Goal: Task Accomplishment & Management: Use online tool/utility

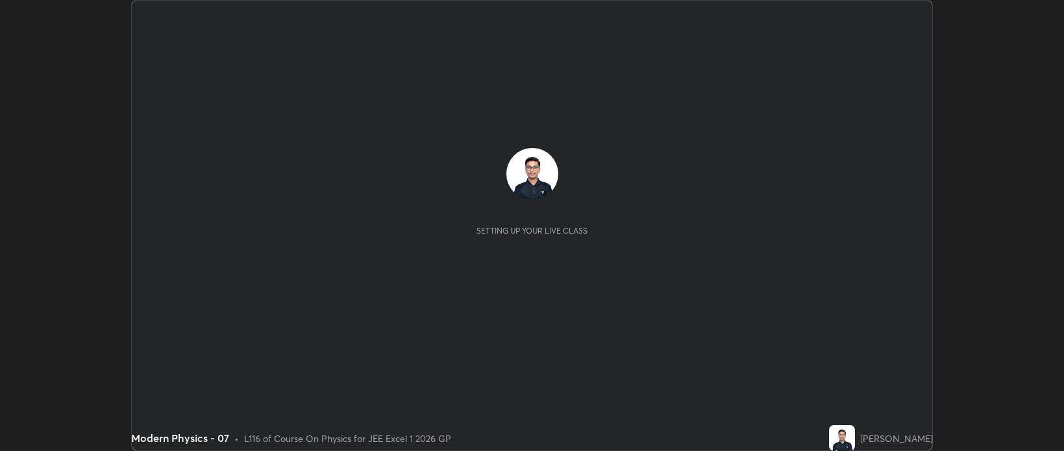
scroll to position [451, 1063]
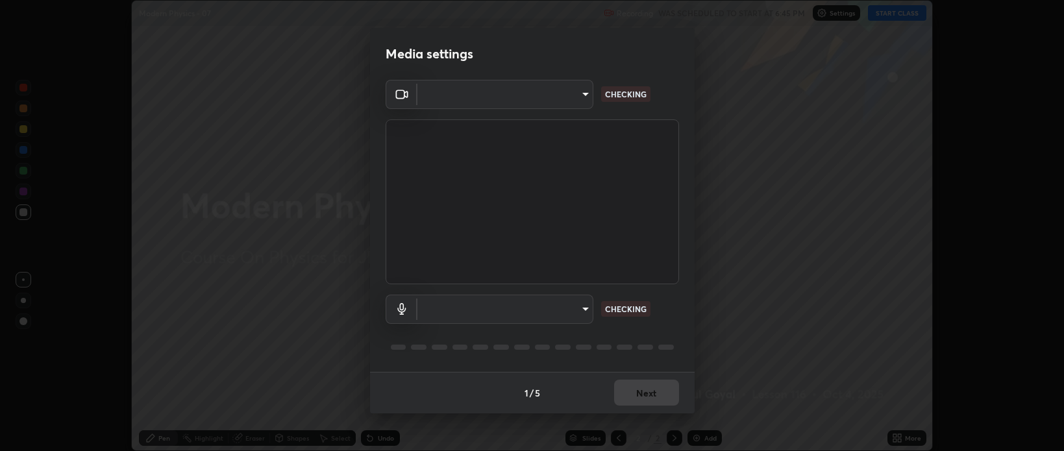
type input "bcb9d7dafccbd8d00e6ada9b6dd7e52ba20ca67bbbba0d0563dd421ab33f40a5"
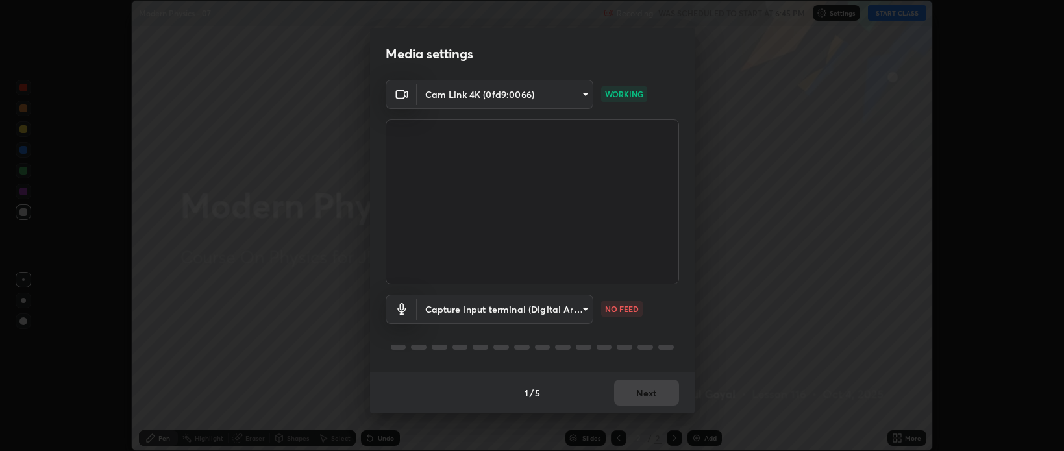
click at [443, 304] on body "Erase all Modern Physics - 07 Recording WAS SCHEDULED TO START AT 6:45 PM Setti…" at bounding box center [532, 225] width 1064 height 451
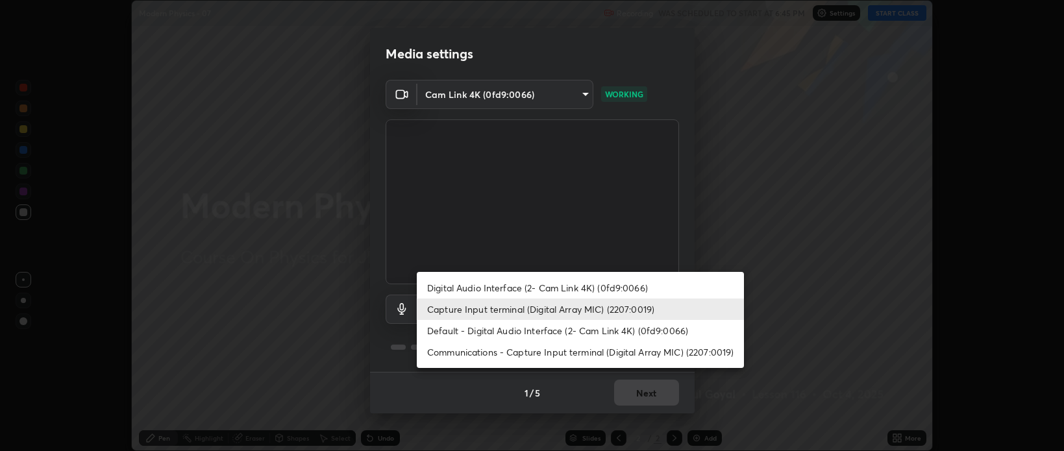
click at [450, 332] on li "Default - Digital Audio Interface (2- Cam Link 4K) (0fd9:0066)" at bounding box center [580, 330] width 327 height 21
type input "default"
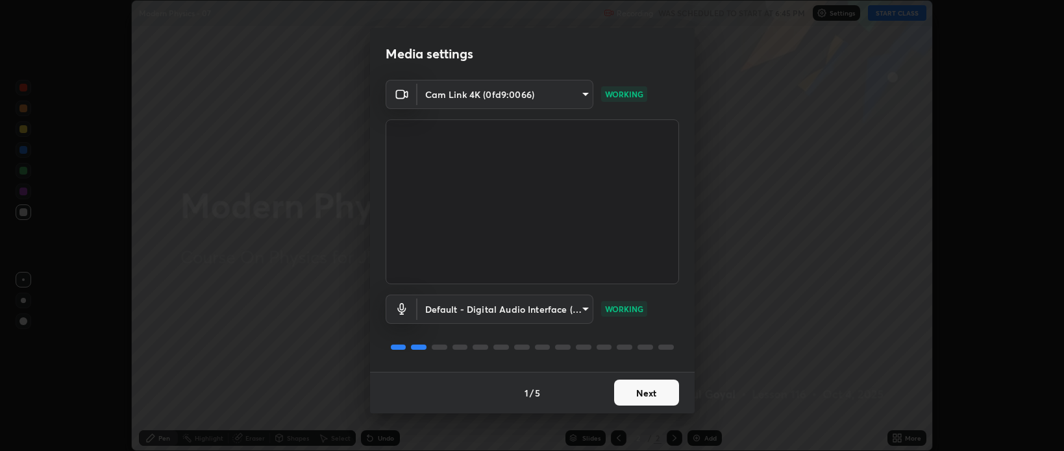
click at [641, 393] on button "Next" at bounding box center [646, 393] width 65 height 26
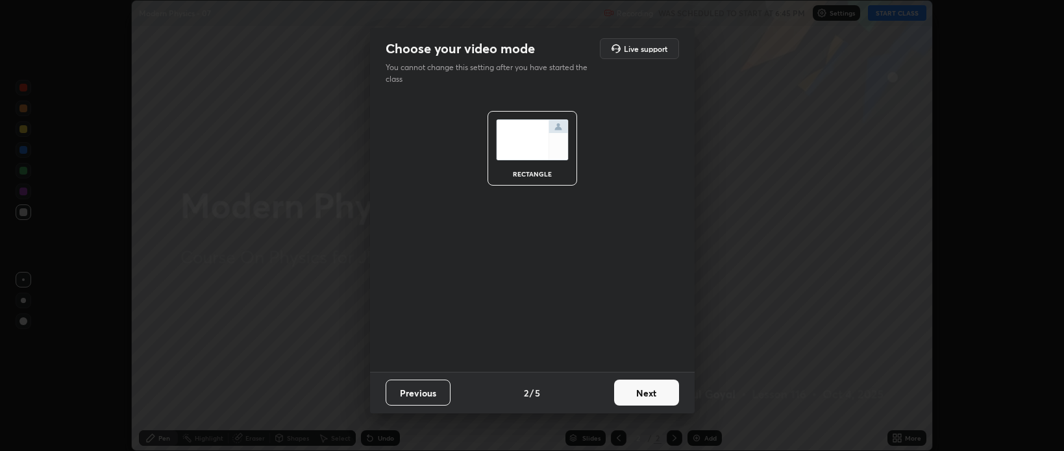
click at [648, 396] on button "Next" at bounding box center [646, 393] width 65 height 26
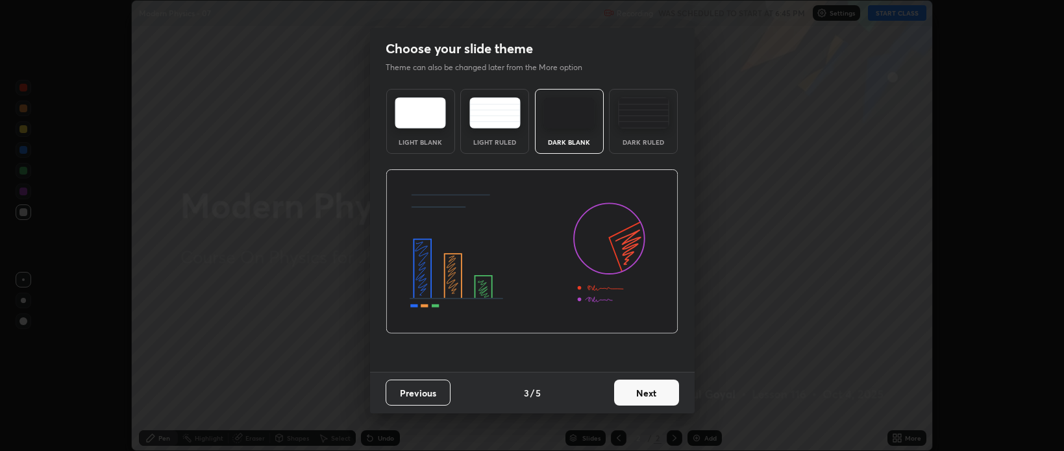
click at [650, 395] on button "Next" at bounding box center [646, 393] width 65 height 26
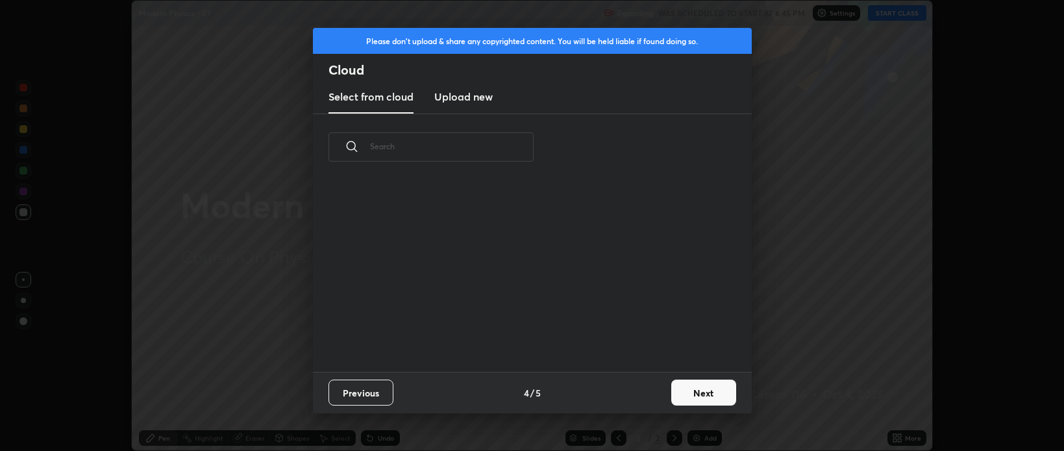
click at [685, 392] on button "Next" at bounding box center [703, 393] width 65 height 26
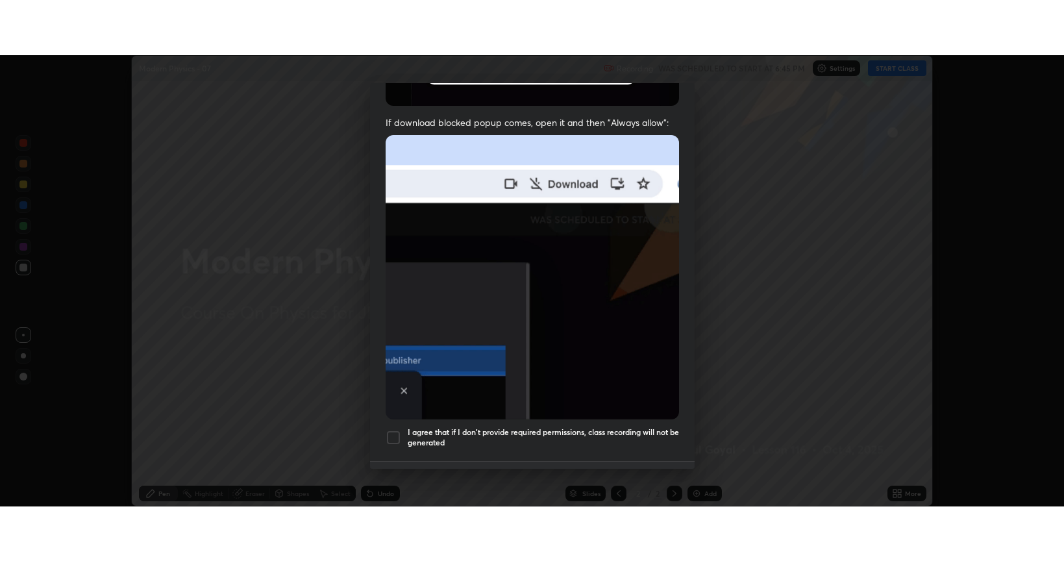
scroll to position [263, 0]
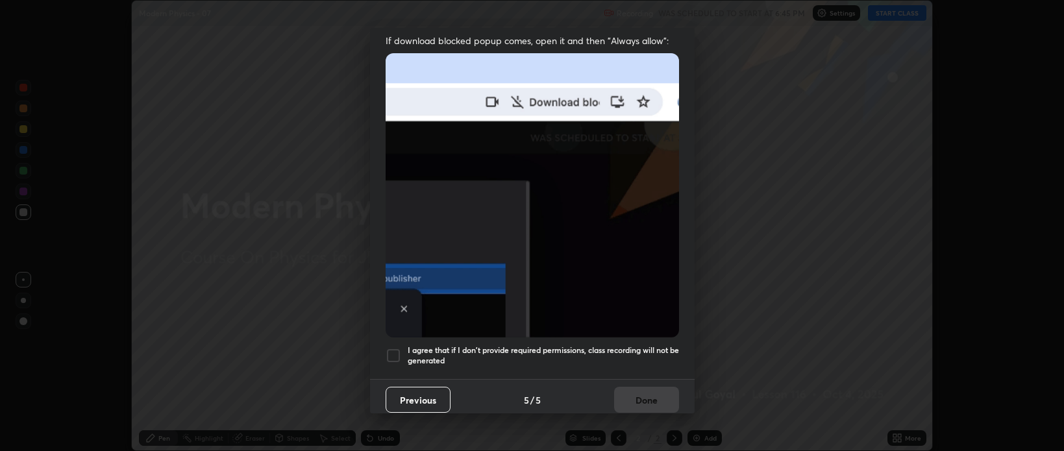
click at [613, 348] on h5 "I agree that if I don't provide required permissions, class recording will not …" at bounding box center [543, 355] width 271 height 20
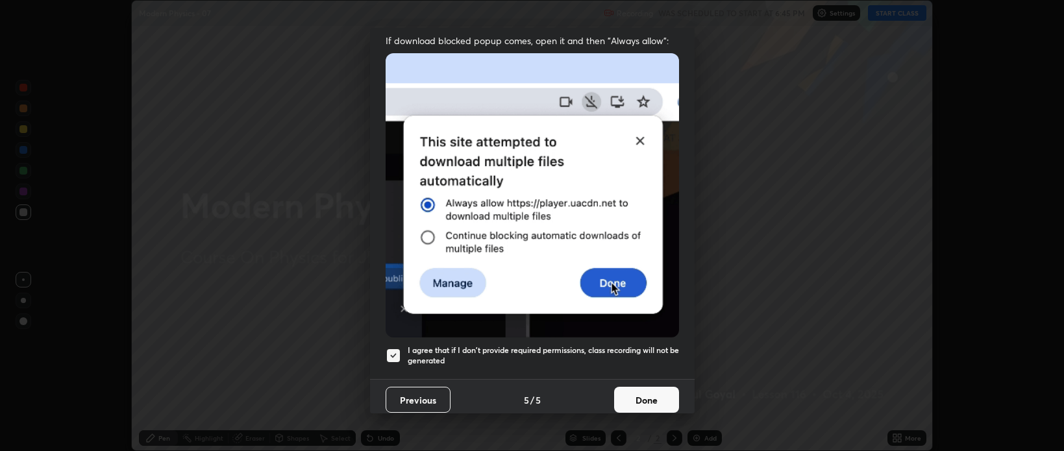
click at [650, 397] on button "Done" at bounding box center [646, 400] width 65 height 26
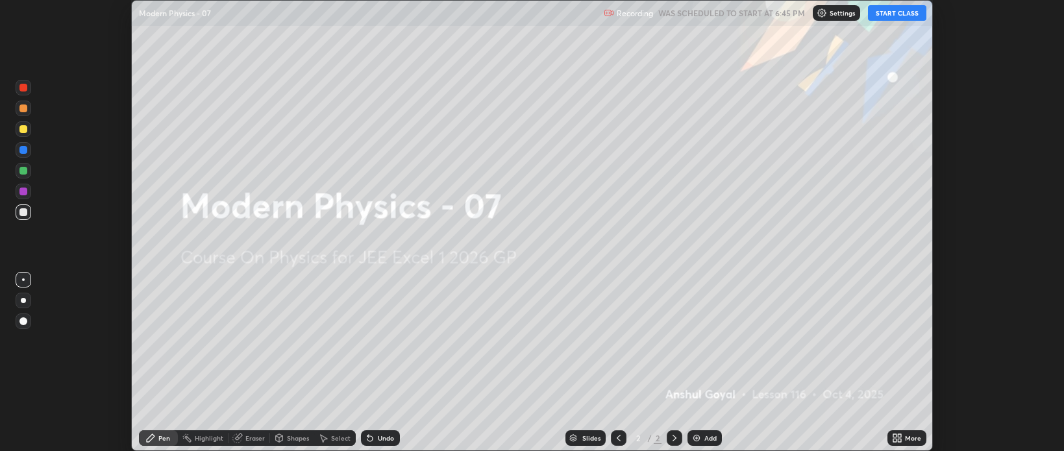
click at [900, 436] on icon at bounding box center [899, 435] width 3 height 3
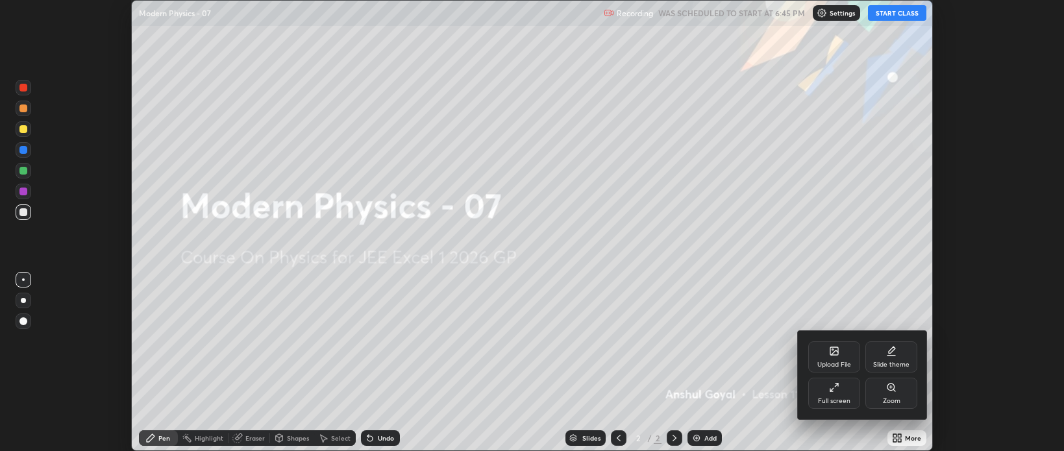
click at [835, 399] on div "Full screen" at bounding box center [834, 401] width 32 height 6
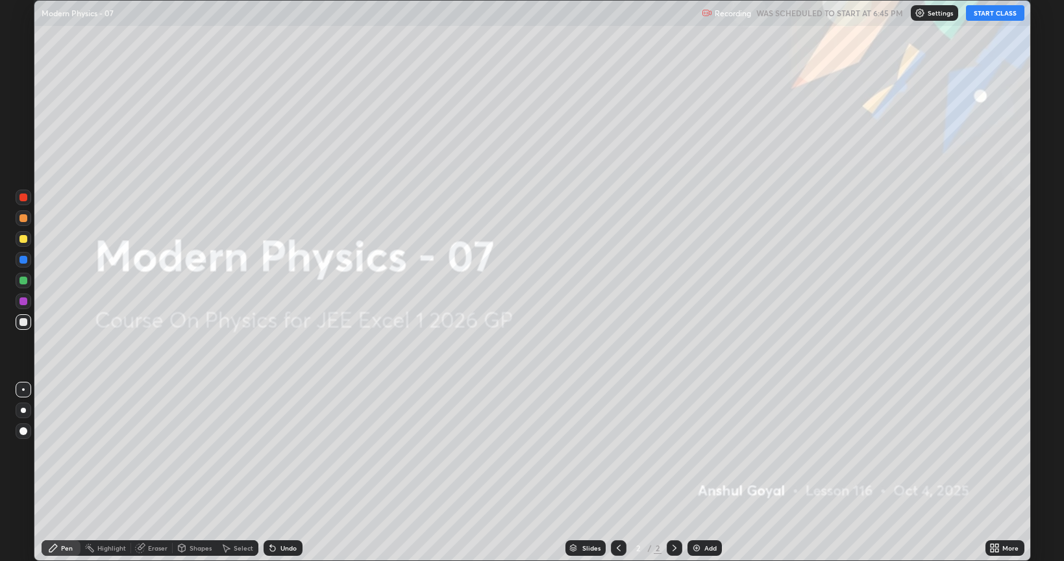
scroll to position [561, 1064]
click at [987, 14] on button "START CLASS" at bounding box center [995, 13] width 58 height 16
click at [708, 450] on div "Add" at bounding box center [710, 548] width 12 height 6
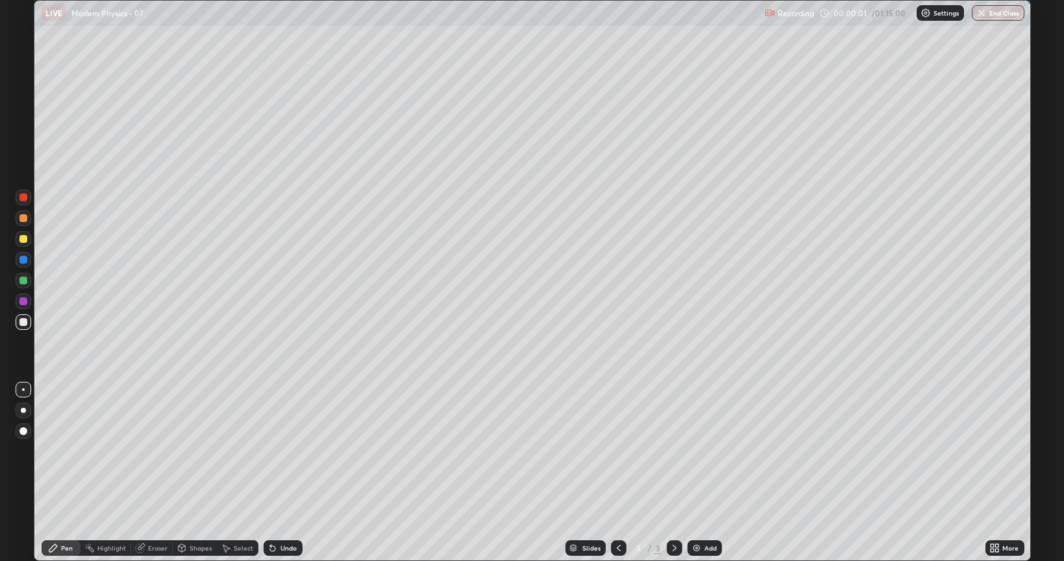
click at [165, 450] on div "Eraser" at bounding box center [157, 548] width 19 height 6
click at [23, 450] on icon at bounding box center [24, 503] width 7 height 6
click at [48, 450] on icon at bounding box center [53, 548] width 10 height 10
click at [29, 412] on div at bounding box center [24, 410] width 16 height 16
click at [22, 232] on div at bounding box center [24, 239] width 16 height 16
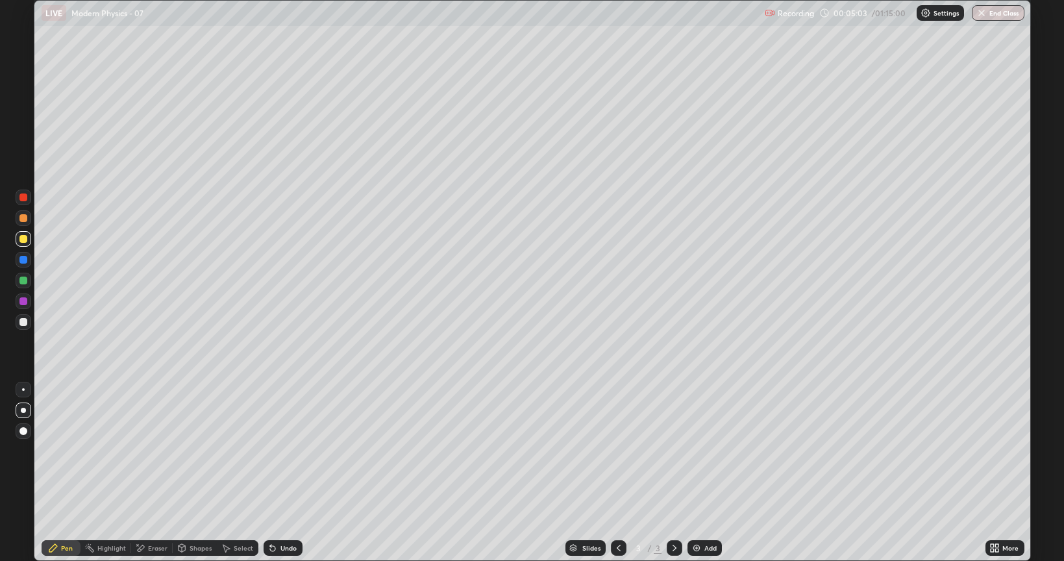
click at [706, 450] on div "Add" at bounding box center [704, 548] width 34 height 16
click at [287, 450] on div "Undo" at bounding box center [283, 548] width 39 height 16
click at [289, 450] on div "Undo" at bounding box center [283, 548] width 39 height 16
click at [290, 450] on div "Undo" at bounding box center [283, 548] width 39 height 16
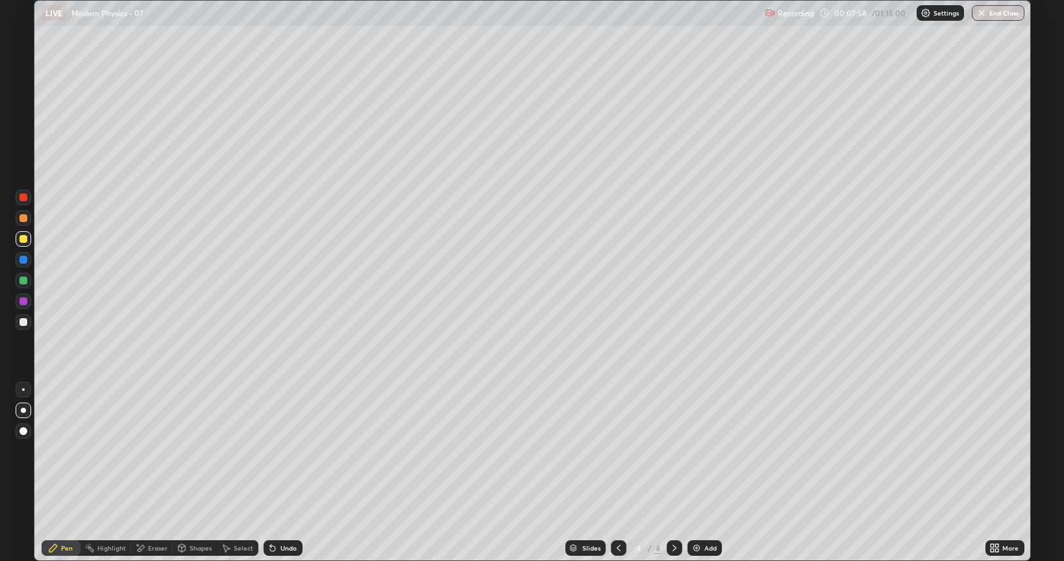
click at [702, 450] on div "Add" at bounding box center [704, 548] width 34 height 16
click at [146, 450] on div "Eraser" at bounding box center [152, 548] width 42 height 16
click at [56, 450] on icon at bounding box center [53, 548] width 10 height 10
click at [18, 217] on div at bounding box center [24, 218] width 16 height 16
click at [271, 450] on icon at bounding box center [272, 548] width 5 height 5
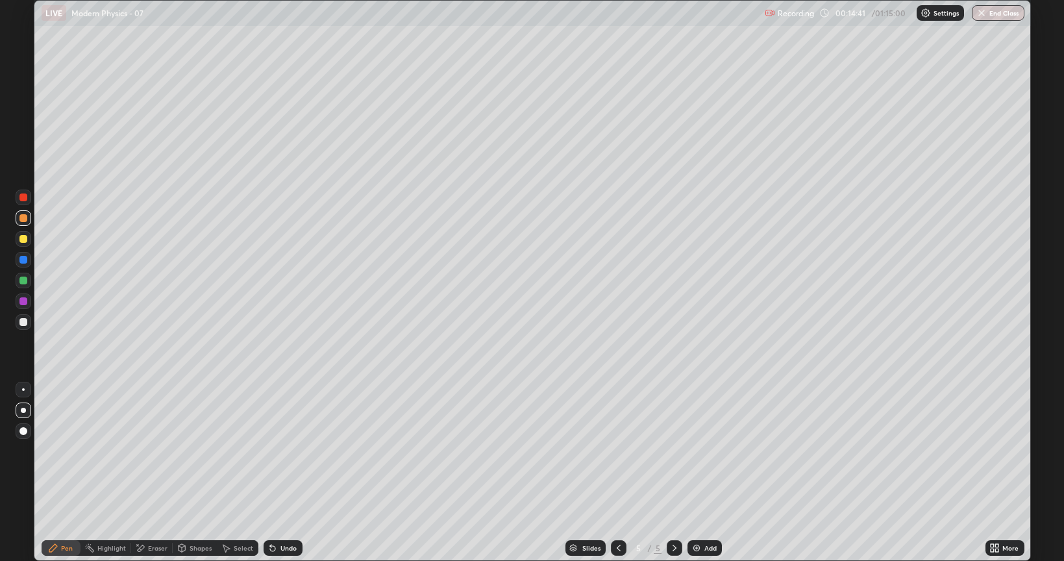
click at [271, 450] on icon at bounding box center [272, 548] width 5 height 5
click at [22, 239] on div at bounding box center [23, 239] width 8 height 8
click at [704, 450] on div "Add" at bounding box center [704, 548] width 34 height 16
click at [617, 450] on icon at bounding box center [618, 548] width 10 height 10
click at [673, 450] on icon at bounding box center [674, 548] width 10 height 10
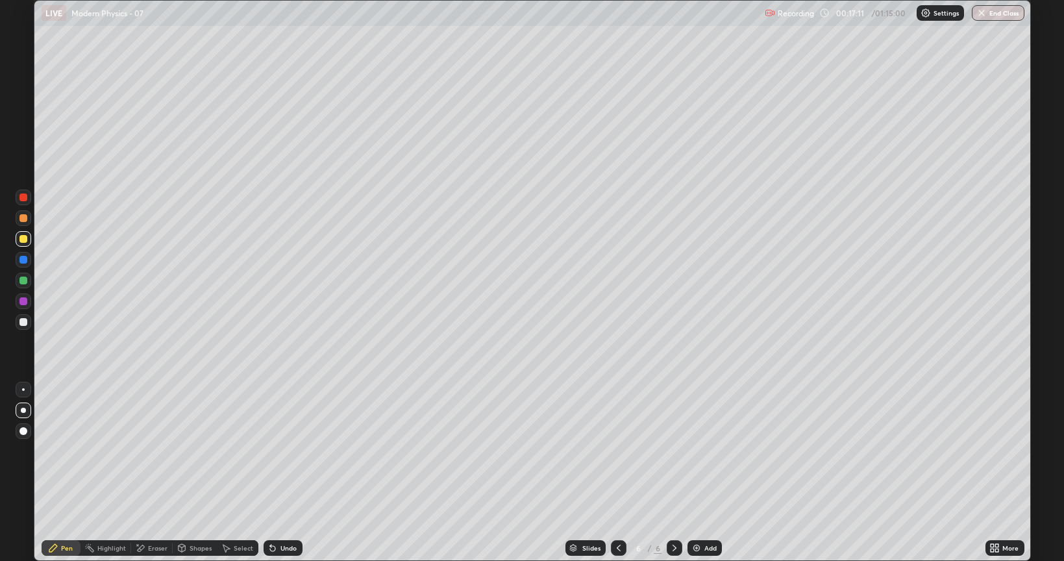
click at [617, 450] on icon at bounding box center [619, 548] width 4 height 6
click at [669, 450] on icon at bounding box center [674, 548] width 10 height 10
click at [617, 450] on icon at bounding box center [619, 548] width 4 height 6
click at [615, 450] on div at bounding box center [619, 548] width 16 height 26
click at [673, 450] on icon at bounding box center [674, 548] width 10 height 10
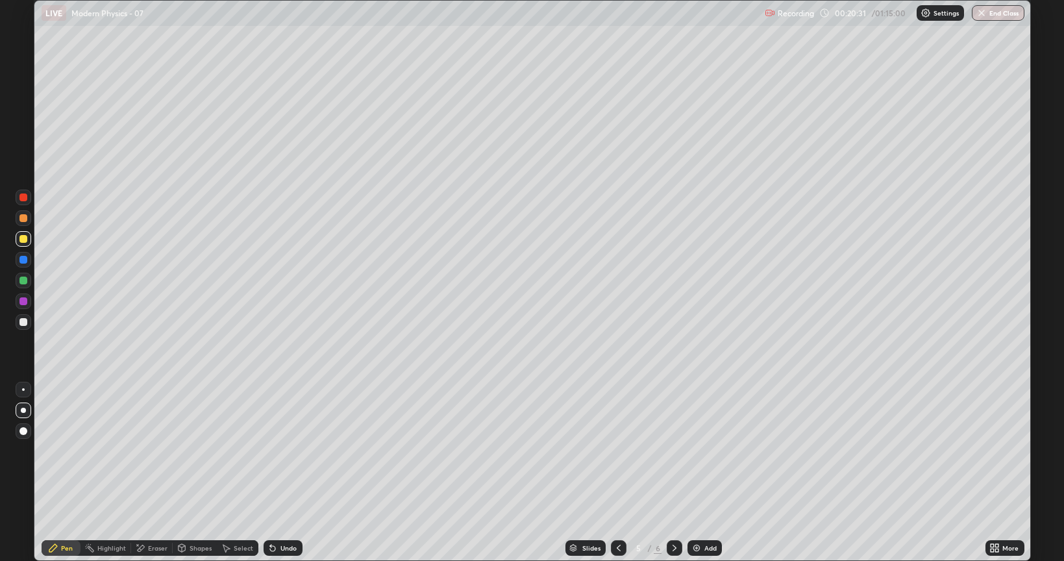
click at [667, 450] on div at bounding box center [675, 548] width 16 height 16
click at [694, 450] on img at bounding box center [696, 548] width 10 height 10
click at [29, 261] on div at bounding box center [24, 260] width 16 height 16
click at [25, 241] on div at bounding box center [23, 239] width 8 height 8
click at [18, 201] on div at bounding box center [24, 198] width 16 height 16
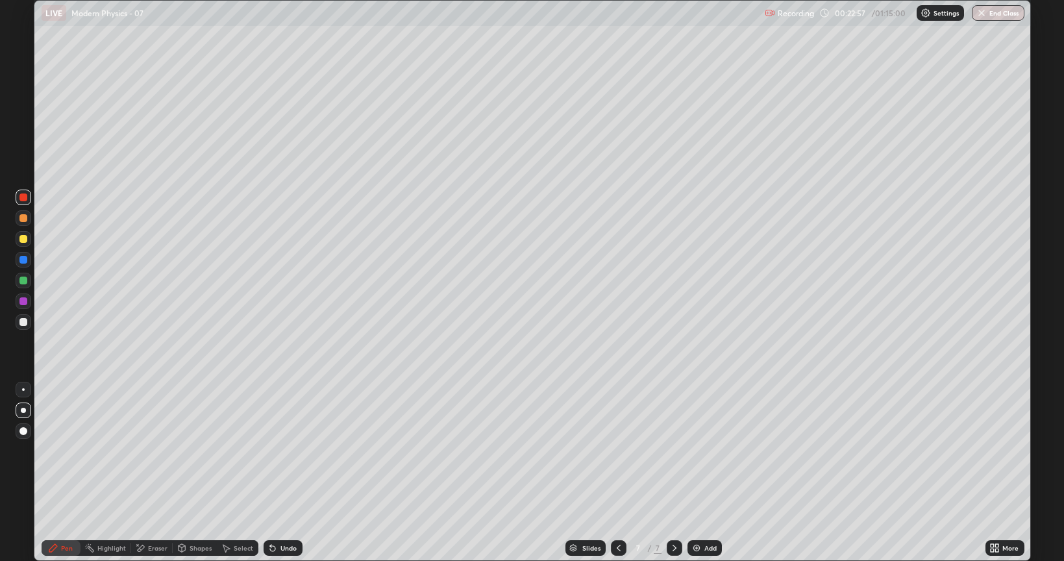
click at [30, 306] on div at bounding box center [24, 301] width 16 height 16
click at [278, 450] on div "Undo" at bounding box center [283, 548] width 39 height 16
click at [280, 450] on div "Undo" at bounding box center [283, 548] width 39 height 16
click at [25, 324] on div at bounding box center [23, 322] width 8 height 8
click at [281, 450] on div "Undo" at bounding box center [288, 548] width 16 height 6
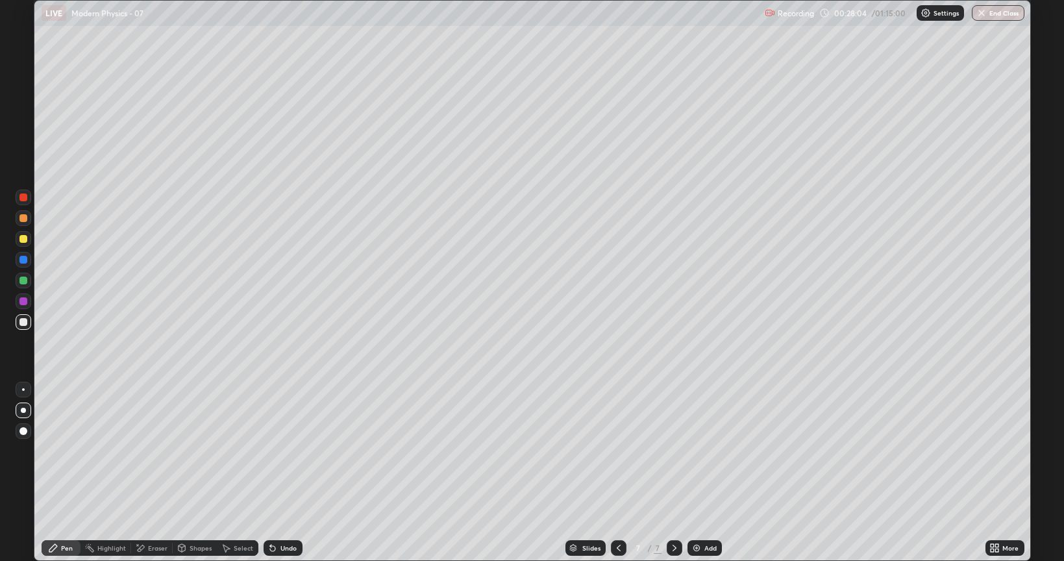
click at [282, 450] on div "Undo" at bounding box center [288, 548] width 16 height 6
click at [580, 450] on div "Slides" at bounding box center [585, 548] width 40 height 16
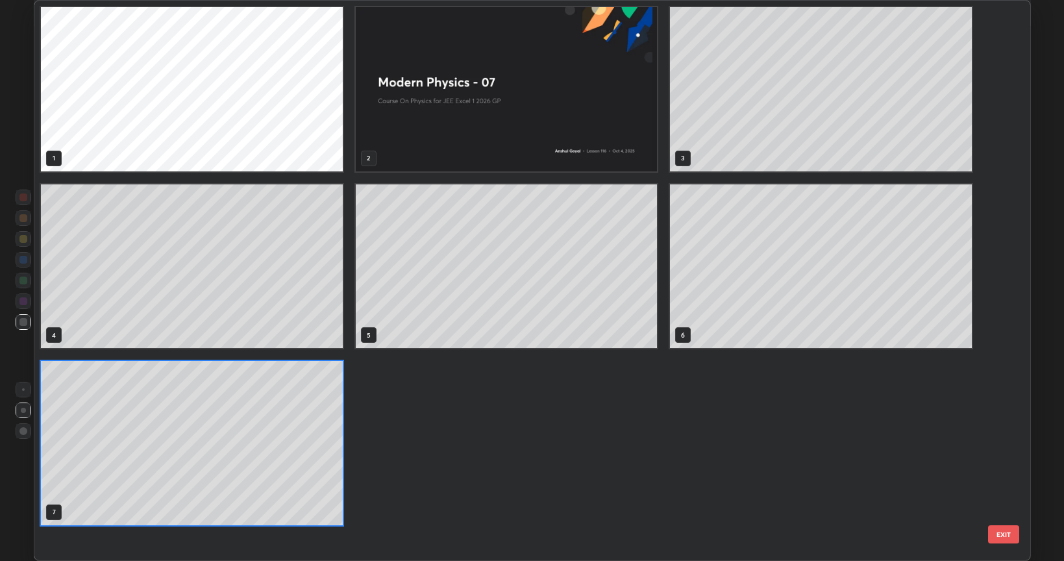
scroll to position [556, 989]
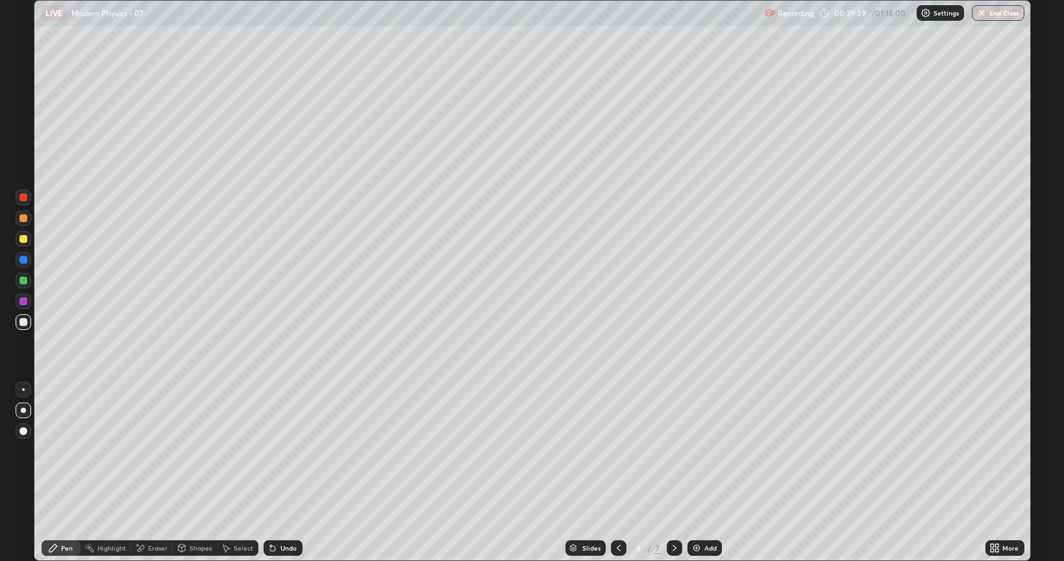
click at [617, 450] on icon at bounding box center [618, 548] width 10 height 10
click at [287, 450] on div "Undo" at bounding box center [283, 548] width 39 height 16
click at [288, 450] on div "Undo" at bounding box center [283, 548] width 39 height 16
click at [285, 450] on div "Undo" at bounding box center [283, 548] width 39 height 16
click at [286, 450] on div "Undo" at bounding box center [283, 548] width 39 height 16
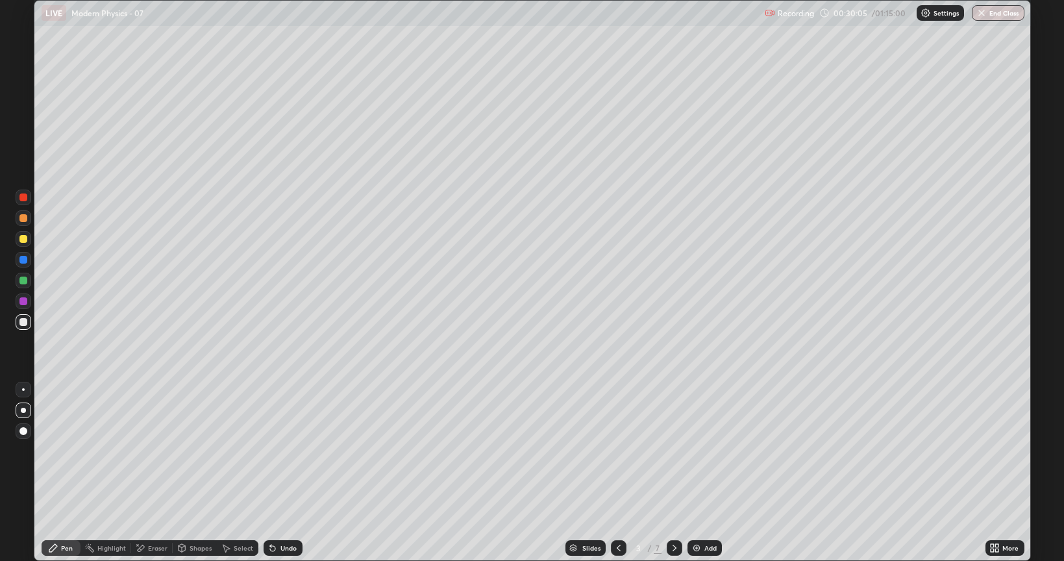
click at [286, 450] on div "Undo" at bounding box center [283, 548] width 39 height 16
click at [670, 450] on icon at bounding box center [674, 548] width 10 height 10
click at [673, 450] on icon at bounding box center [674, 548] width 10 height 10
click at [675, 450] on icon at bounding box center [674, 548] width 10 height 10
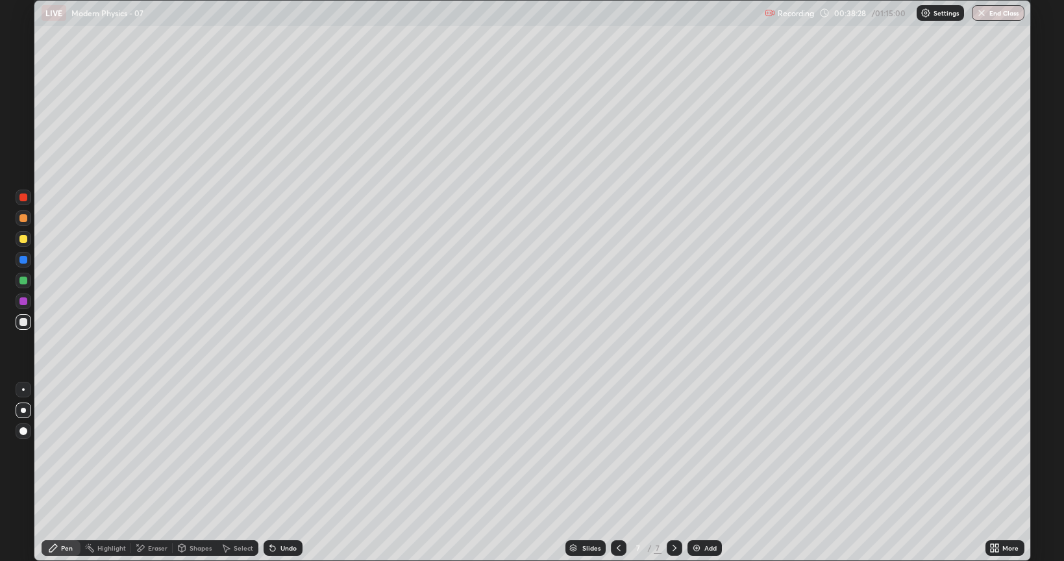
click at [617, 450] on icon at bounding box center [618, 548] width 10 height 10
click at [674, 450] on icon at bounding box center [674, 548] width 4 height 6
click at [146, 450] on div "Eraser" at bounding box center [152, 548] width 42 height 16
click at [71, 450] on div "Pen" at bounding box center [67, 548] width 12 height 6
click at [700, 450] on div "Add" at bounding box center [704, 548] width 34 height 16
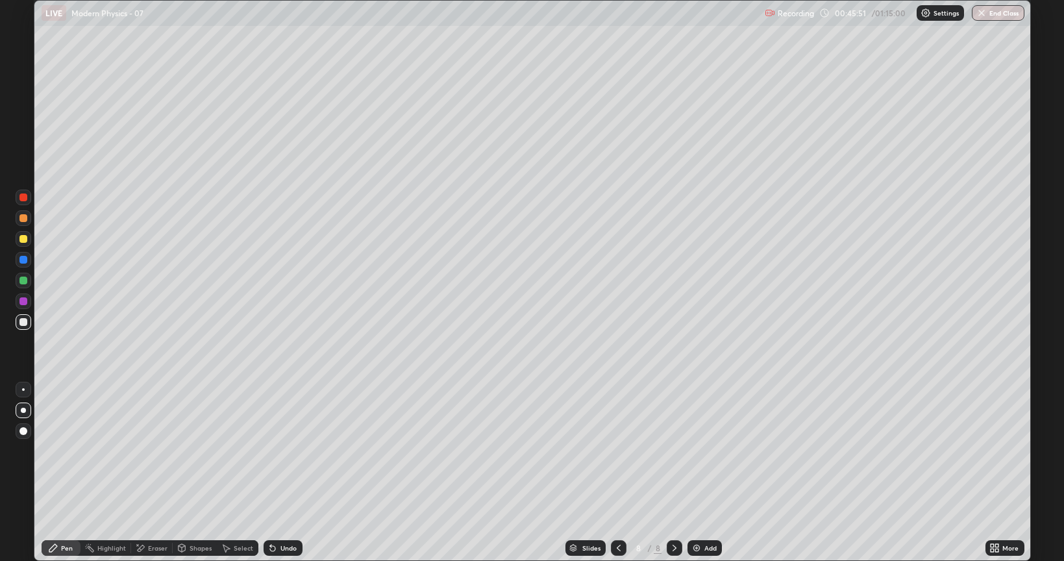
click at [617, 450] on icon at bounding box center [619, 548] width 4 height 6
click at [671, 450] on icon at bounding box center [674, 548] width 10 height 10
click at [284, 450] on div "Undo" at bounding box center [288, 548] width 16 height 6
click at [280, 450] on div "Undo" at bounding box center [283, 548] width 39 height 16
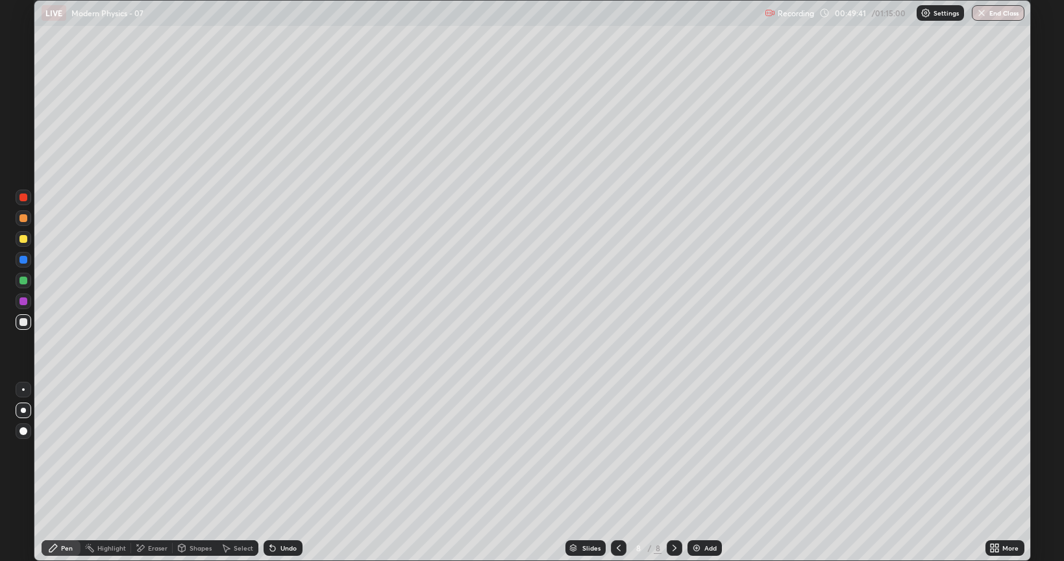
click at [280, 450] on div "Undo" at bounding box center [283, 548] width 39 height 16
click at [284, 450] on div "Undo" at bounding box center [283, 548] width 39 height 16
click at [271, 450] on icon at bounding box center [272, 548] width 5 height 5
click at [693, 450] on img at bounding box center [696, 548] width 10 height 10
click at [277, 450] on div "Undo" at bounding box center [283, 548] width 39 height 16
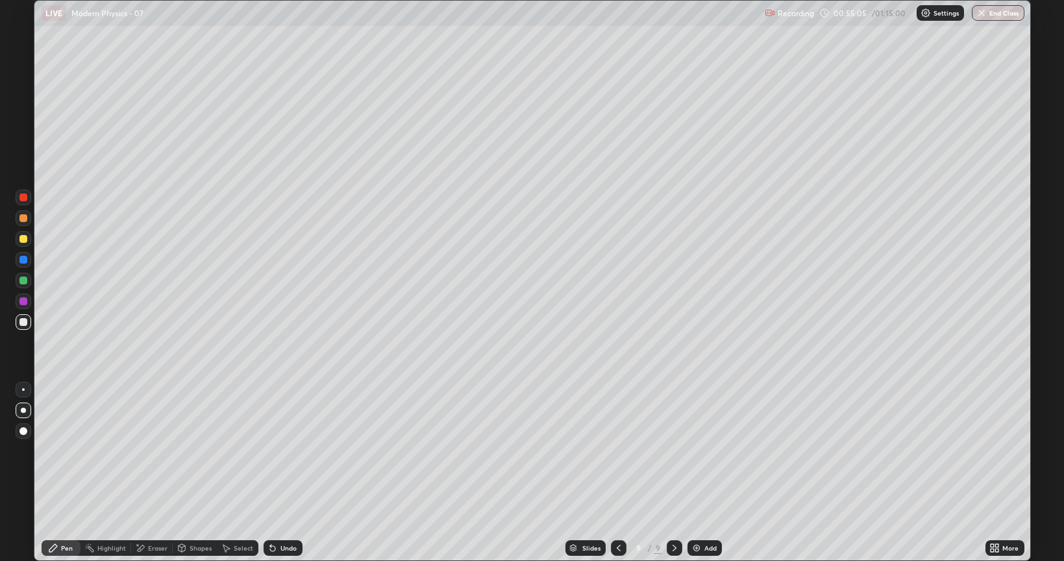
click at [285, 450] on div "Undo" at bounding box center [288, 548] width 16 height 6
click at [711, 450] on div "Add" at bounding box center [710, 548] width 12 height 6
click at [617, 450] on icon at bounding box center [618, 548] width 10 height 10
click at [615, 450] on div at bounding box center [619, 548] width 16 height 16
click at [670, 450] on icon at bounding box center [675, 548] width 10 height 10
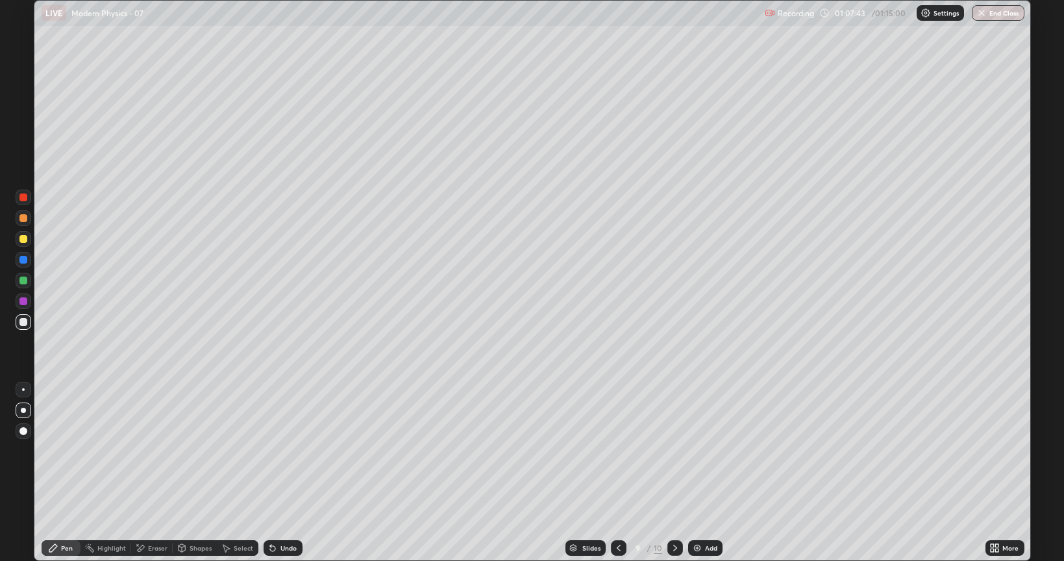
click at [619, 450] on icon at bounding box center [618, 548] width 10 height 10
click at [990, 16] on button "End Class" at bounding box center [998, 13] width 53 height 16
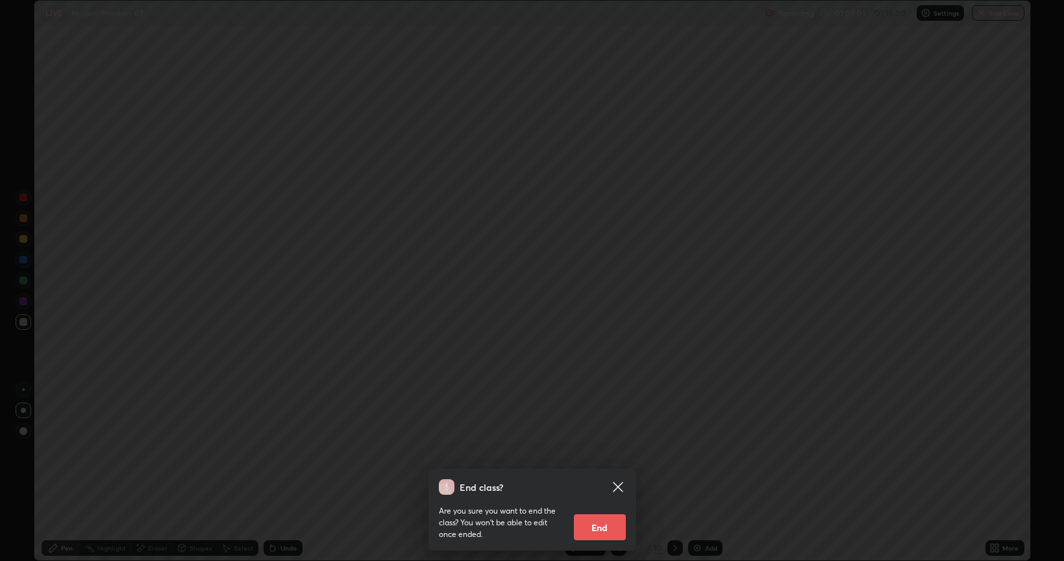
click at [600, 450] on button "End" at bounding box center [600, 527] width 52 height 26
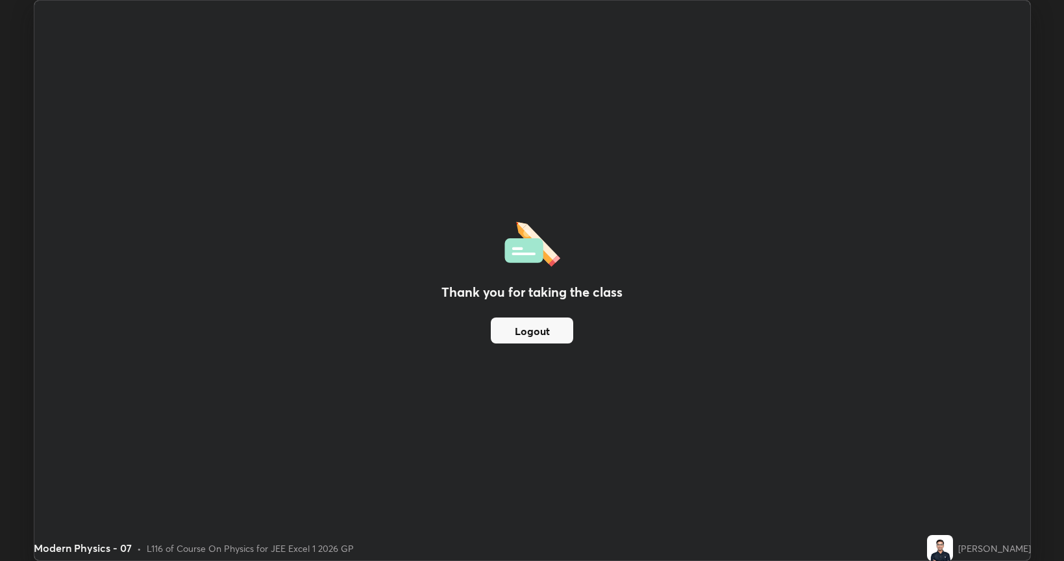
click at [530, 338] on button "Logout" at bounding box center [532, 330] width 82 height 26
